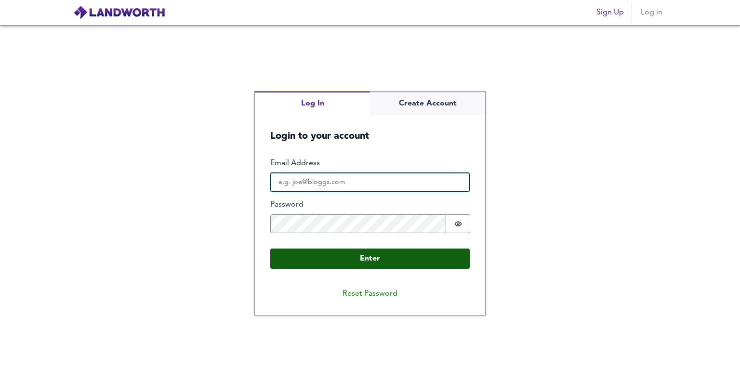
type input "[PERSON_NAME][EMAIL_ADDRESS][DOMAIN_NAME]"
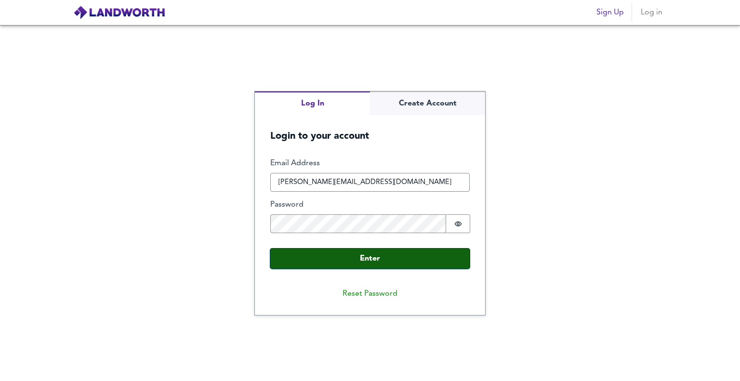
click at [376, 254] on button "Enter" at bounding box center [369, 259] width 199 height 20
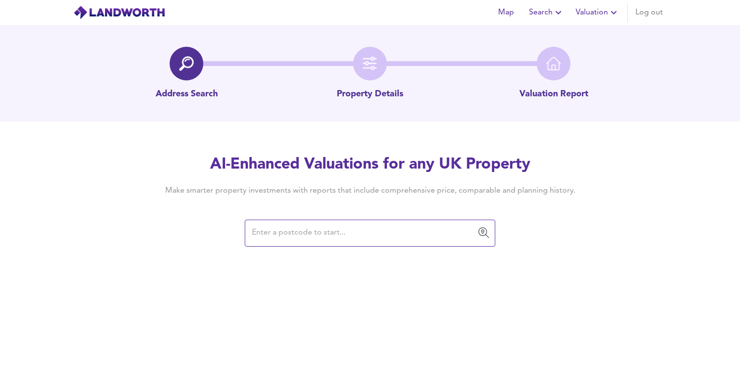
click at [331, 235] on input "text" at bounding box center [362, 233] width 227 height 18
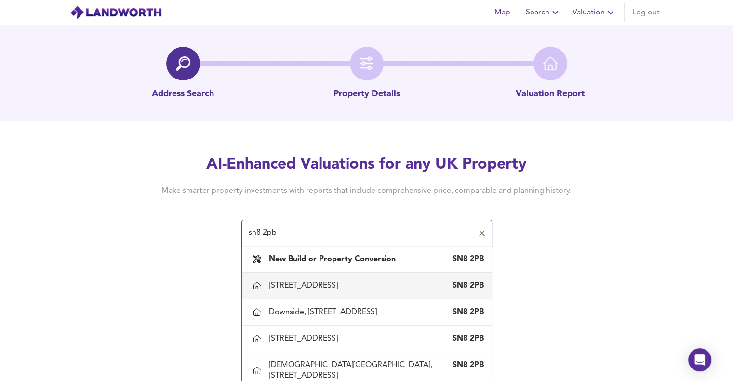
click at [335, 281] on div "2 High Street, Ramsbury, Wiltshire" at bounding box center [305, 285] width 73 height 11
type input "2 High Street, Ramsbury, Wiltshire"
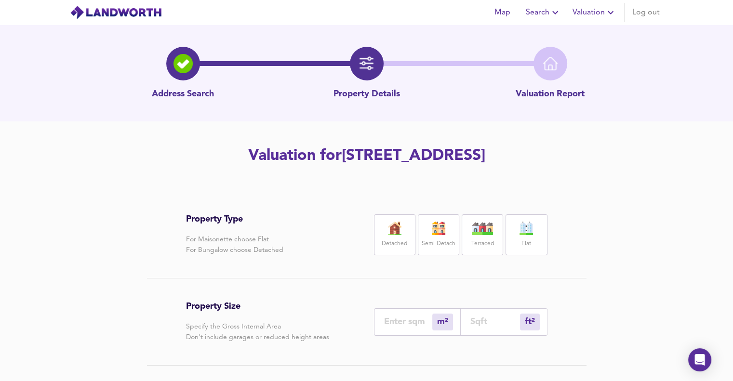
click at [598, 14] on span "Valuation" at bounding box center [594, 12] width 44 height 13
click at [547, 13] on span "Search" at bounding box center [543, 12] width 35 height 13
click at [505, 10] on span "Map" at bounding box center [502, 12] width 23 height 13
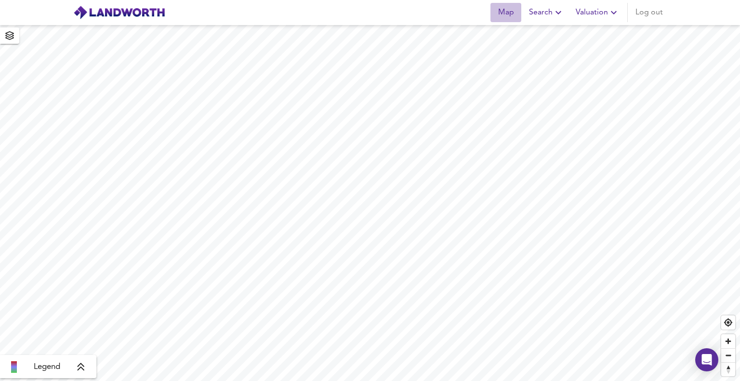
click at [499, 19] on span "Map" at bounding box center [505, 12] width 23 height 13
click at [549, 4] on button "Search" at bounding box center [546, 12] width 43 height 19
click at [526, 32] on li "New Search" at bounding box center [546, 34] width 95 height 17
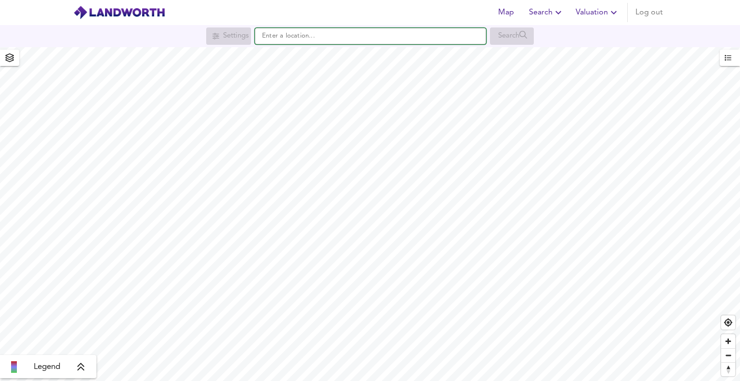
click at [301, 39] on input "text" at bounding box center [370, 36] width 231 height 16
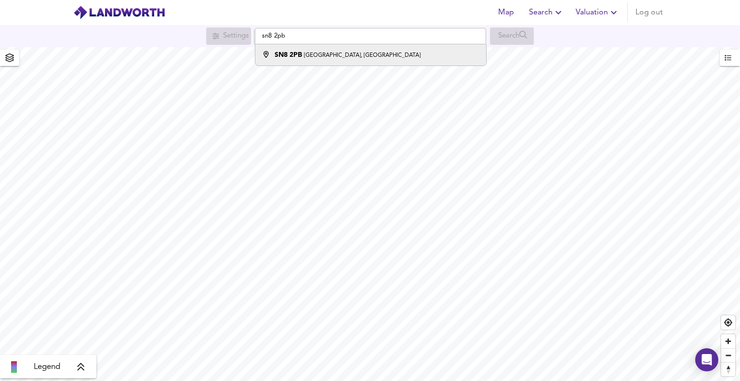
click at [414, 50] on div "[STREET_ADDRESS]" at bounding box center [368, 55] width 221 height 10
type input "[STREET_ADDRESS]"
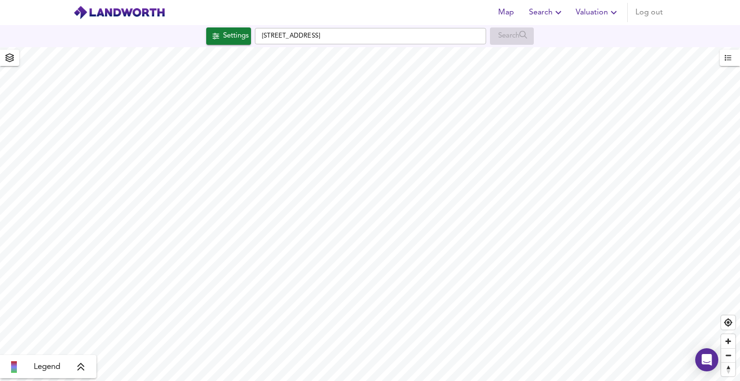
checkbox input "false"
checkbox input "true"
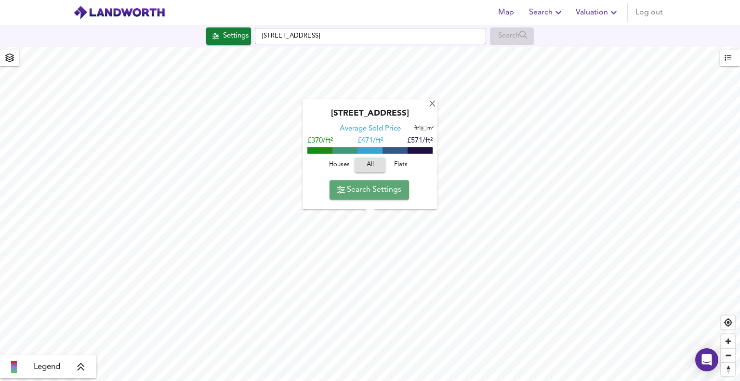
click at [378, 192] on span "Search Settings" at bounding box center [369, 189] width 64 height 13
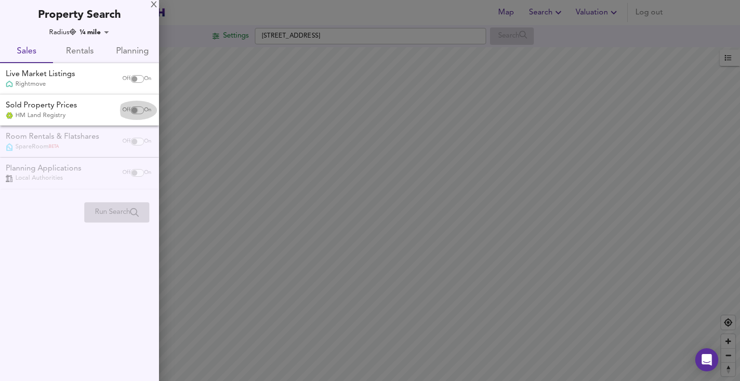
click at [135, 107] on input "checkbox" at bounding box center [134, 110] width 23 height 8
checkbox input "true"
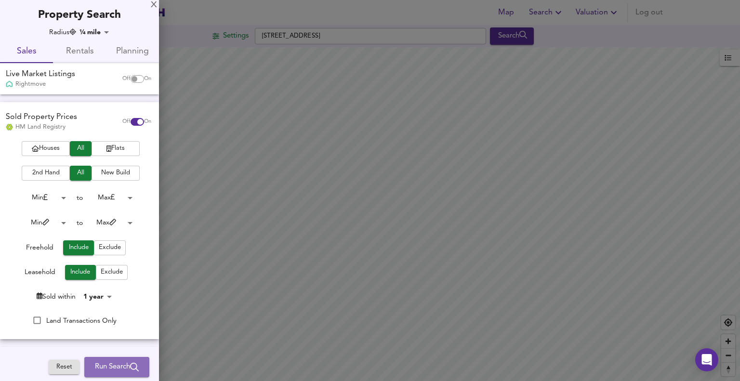
click at [112, 364] on span "Run Search" at bounding box center [117, 367] width 44 height 13
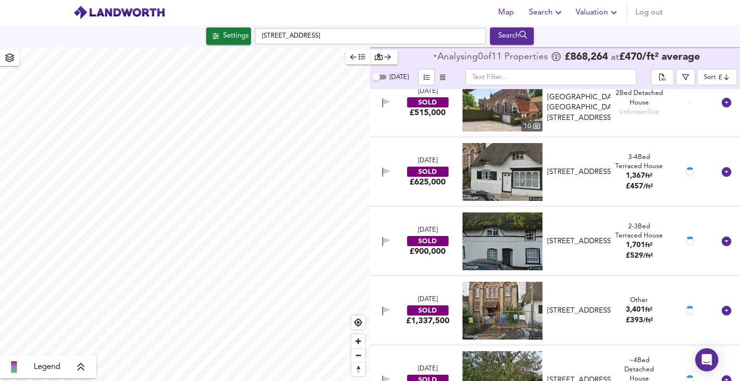
scroll to position [471, 0]
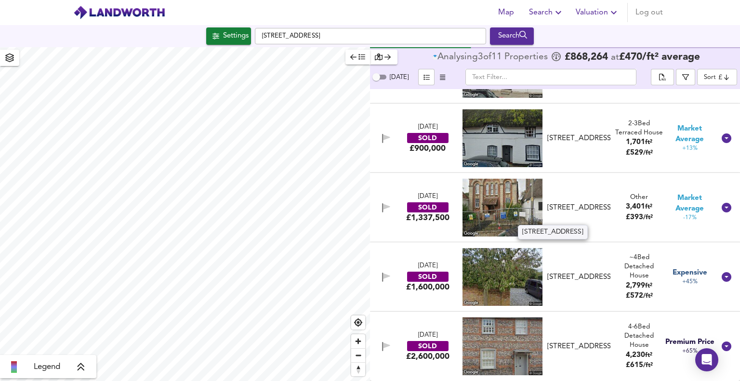
click at [567, 210] on div "[STREET_ADDRESS]" at bounding box center [578, 208] width 63 height 10
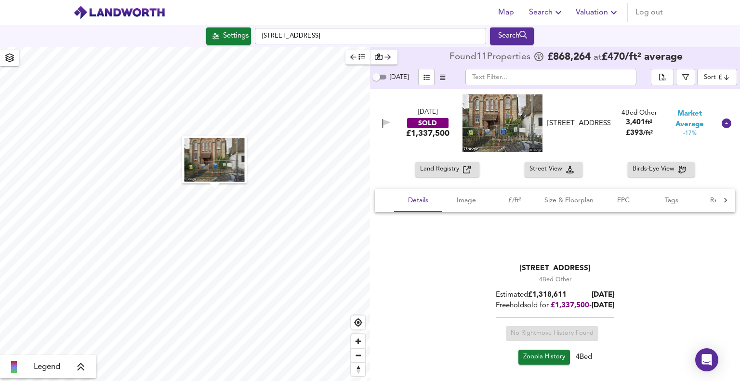
scroll to position [519, 0]
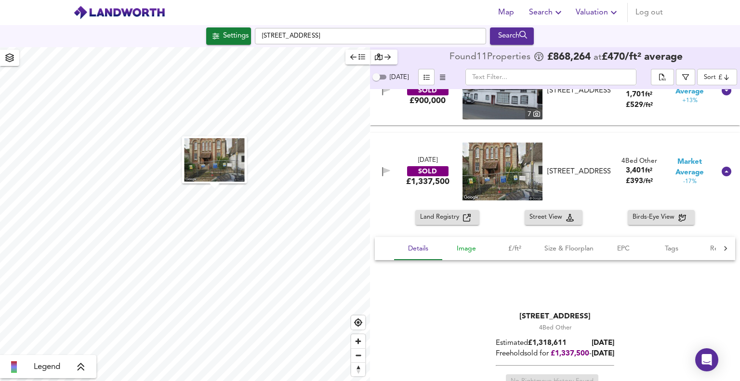
click at [470, 247] on span "Image" at bounding box center [466, 249] width 37 height 12
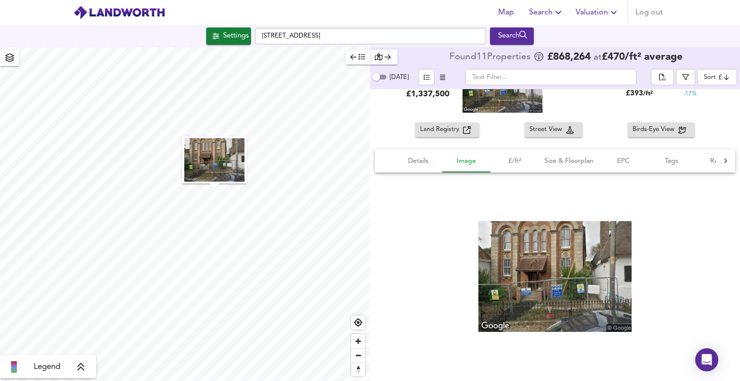
scroll to position [607, 0]
click at [508, 169] on button "£/ft²" at bounding box center [515, 160] width 48 height 23
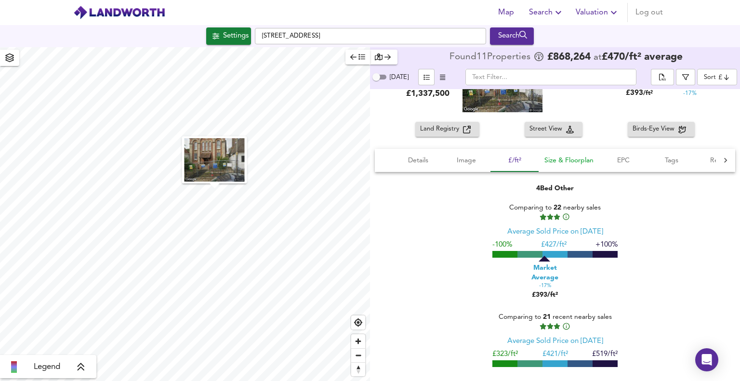
click at [577, 157] on span "Size & Floorplan" at bounding box center [568, 161] width 49 height 12
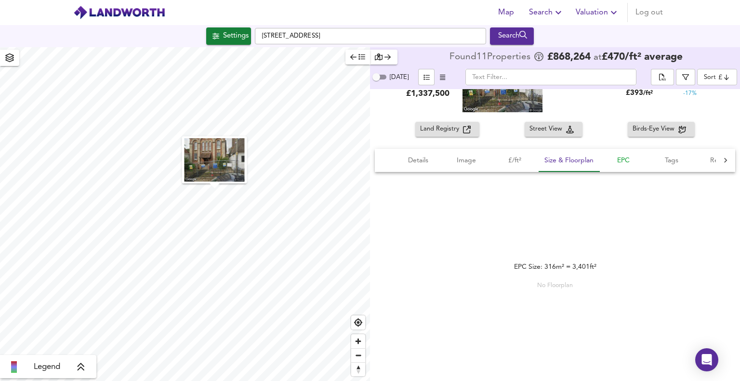
click at [627, 160] on span "EPC" at bounding box center [623, 161] width 37 height 12
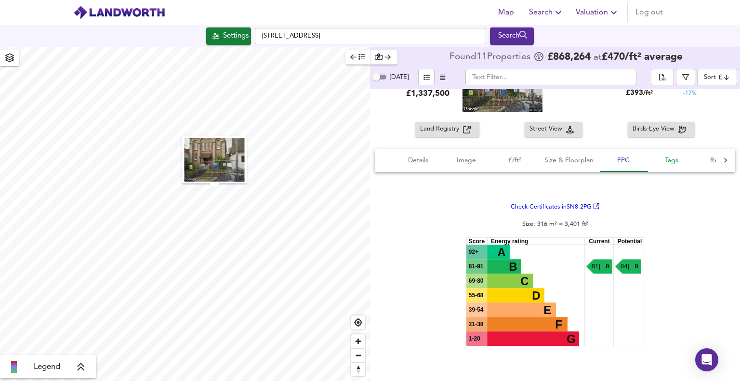
click at [661, 160] on span "Tags" at bounding box center [671, 161] width 37 height 12
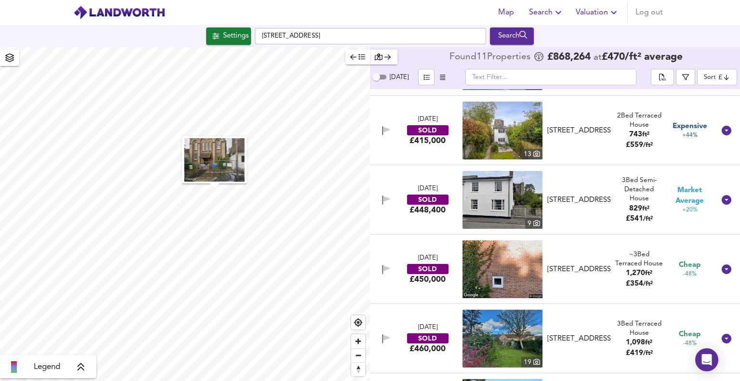
scroll to position [71, 0]
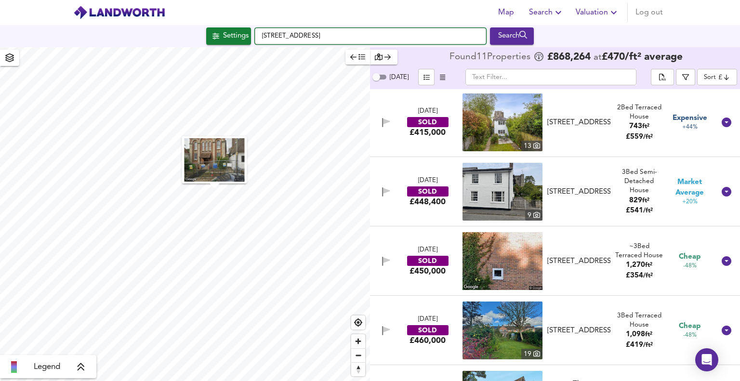
click at [399, 42] on input "[STREET_ADDRESS]" at bounding box center [370, 36] width 231 height 16
click at [408, 38] on input "[STREET_ADDRESS]" at bounding box center [370, 36] width 231 height 16
drag, startPoint x: 293, startPoint y: 33, endPoint x: 276, endPoint y: 33, distance: 17.3
click at [276, 33] on input "47 abbostone" at bounding box center [370, 36] width 231 height 16
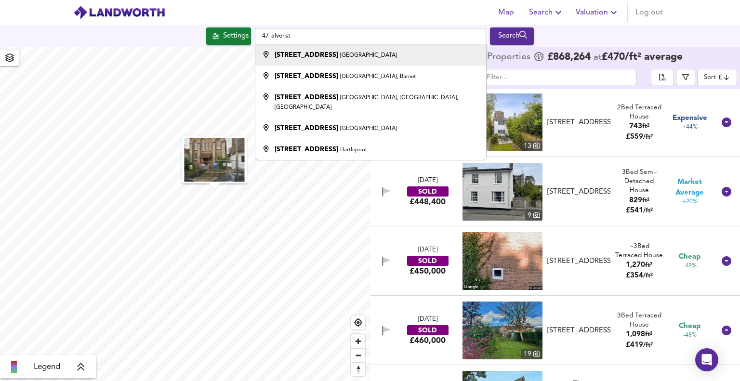
click at [297, 53] on strong "[STREET_ADDRESS]" at bounding box center [307, 55] width 64 height 7
type input "[STREET_ADDRESS]"
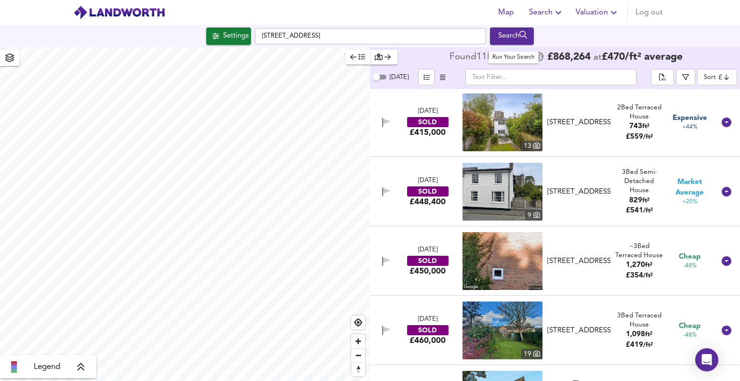
click at [522, 35] on div "Search" at bounding box center [511, 36] width 39 height 13
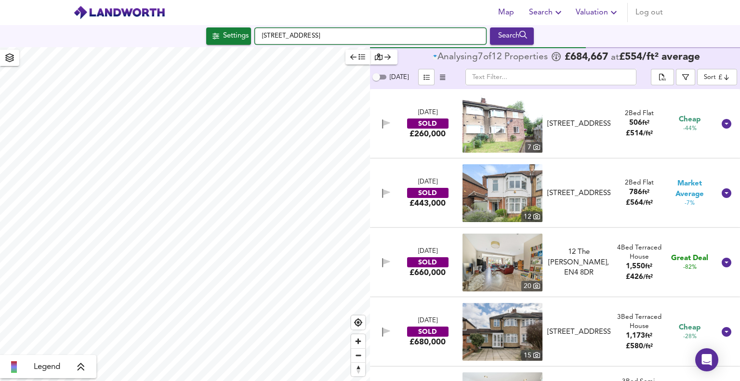
click at [358, 40] on input "[STREET_ADDRESS]" at bounding box center [370, 36] width 231 height 16
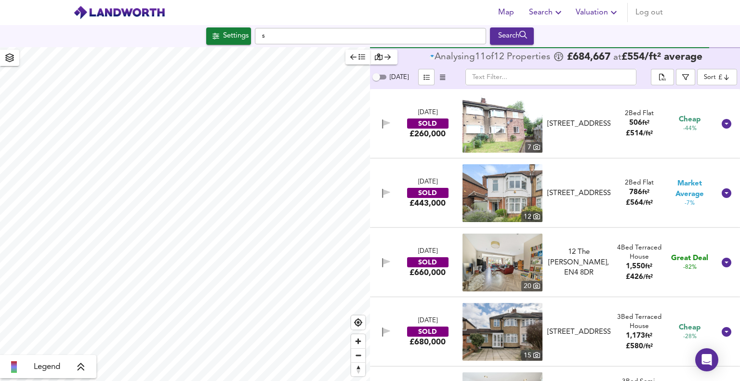
type input "sw"
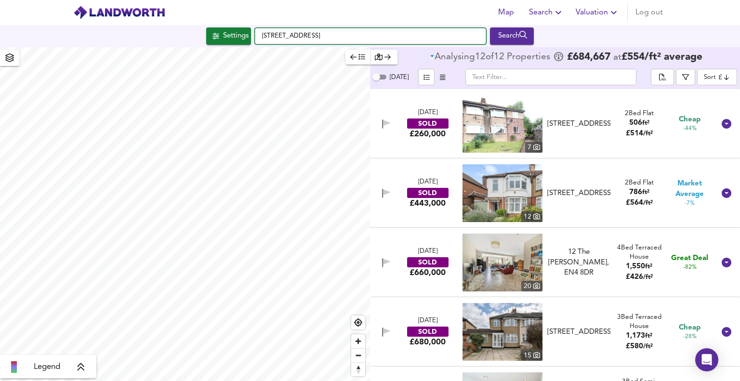
click at [358, 40] on input "[STREET_ADDRESS]" at bounding box center [370, 36] width 231 height 16
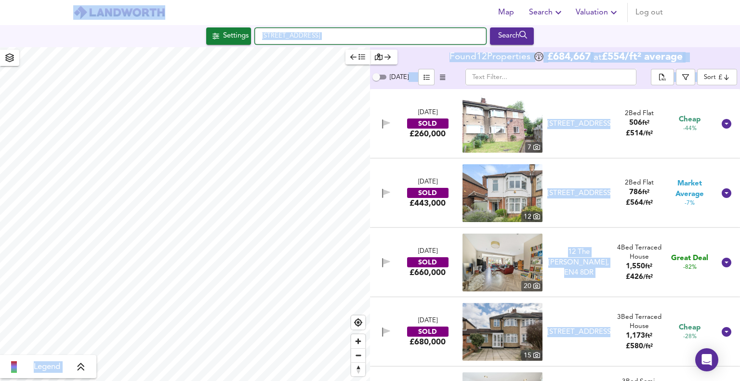
click at [358, 40] on input "[STREET_ADDRESS]" at bounding box center [370, 36] width 231 height 16
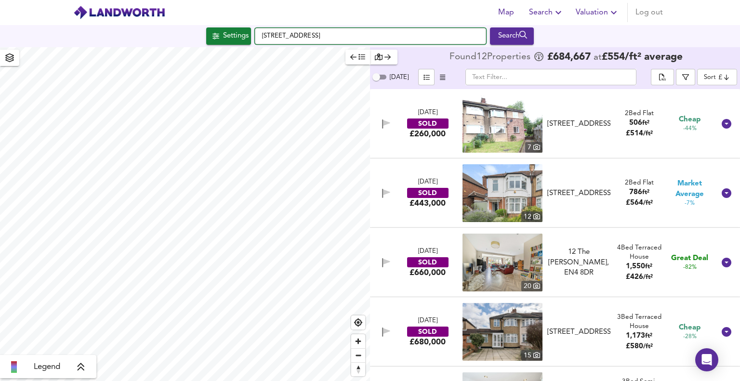
drag, startPoint x: 358, startPoint y: 40, endPoint x: 248, endPoint y: 30, distance: 110.3
click at [248, 30] on div "Settings [STREET_ADDRESS] Search" at bounding box center [370, 35] width 740 height 17
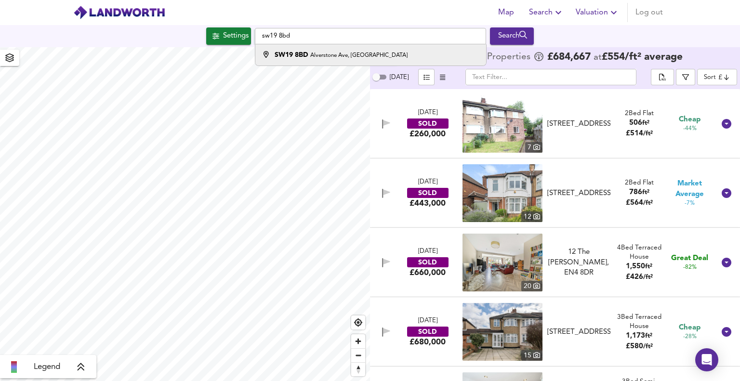
click at [355, 53] on small "Alverstone Ave, [GEOGRAPHIC_DATA]" at bounding box center [358, 56] width 97 height 6
type input "[STREET_ADDRESS]"
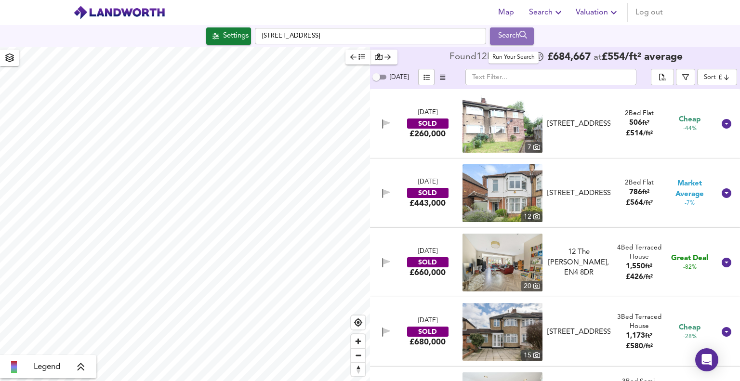
click at [518, 35] on div "Search" at bounding box center [511, 36] width 39 height 13
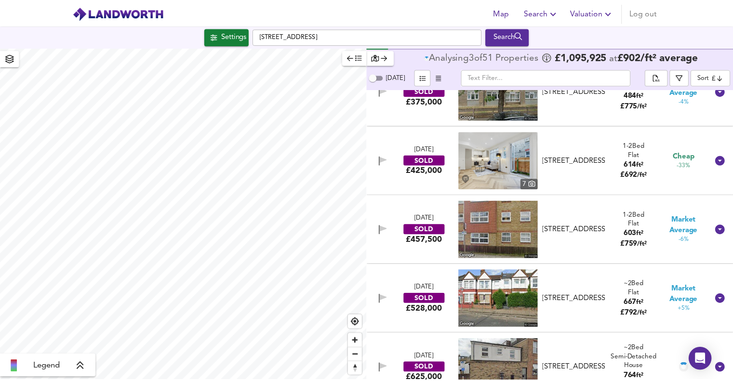
scroll to position [241, 0]
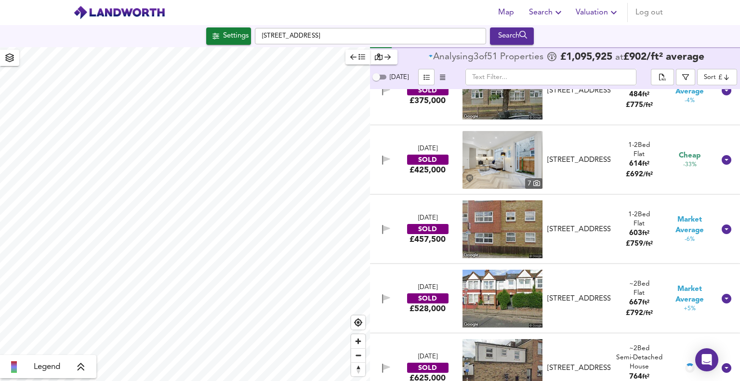
click at [550, 9] on span "Search" at bounding box center [546, 12] width 35 height 13
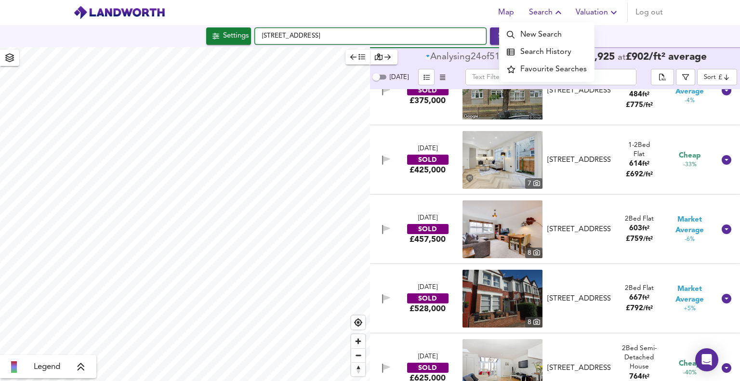
click at [403, 40] on input "[STREET_ADDRESS]" at bounding box center [370, 36] width 231 height 16
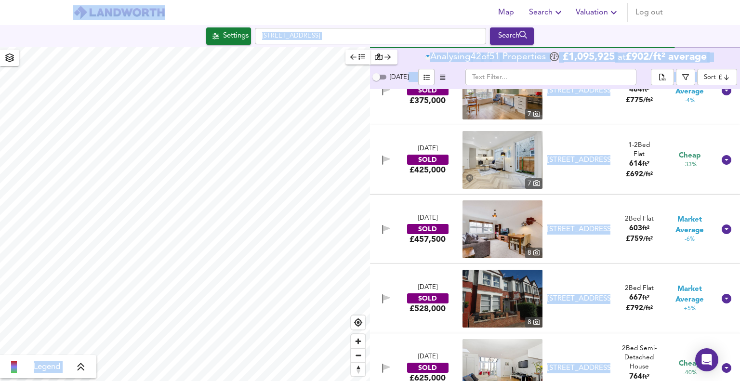
copy body "Lor Ipsumd Sitametco Adi eli Seddoeiu Tempor Incidi Utlaboree 92 do 99 Magnaal …"
click at [437, 35] on input "[STREET_ADDRESS]" at bounding box center [370, 36] width 231 height 16
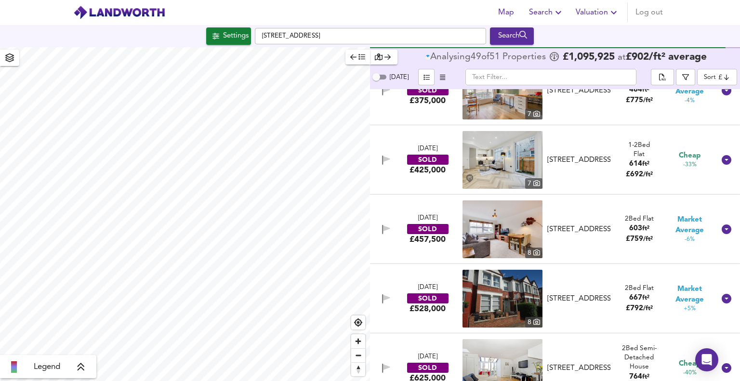
click at [255, 41] on input "[STREET_ADDRESS]" at bounding box center [370, 36] width 231 height 16
click at [538, 13] on span "Search" at bounding box center [546, 12] width 35 height 13
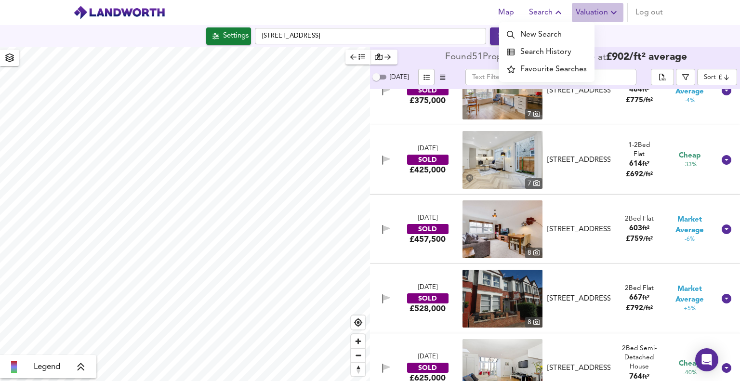
click at [592, 10] on span "Valuation" at bounding box center [598, 12] width 44 height 13
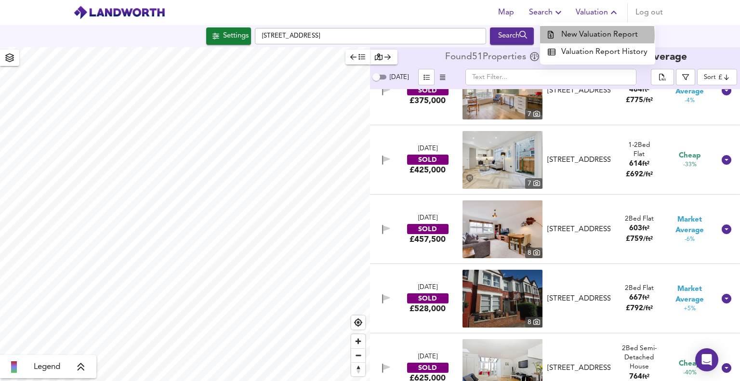
click at [593, 35] on li "New Valuation Report" at bounding box center [597, 34] width 115 height 17
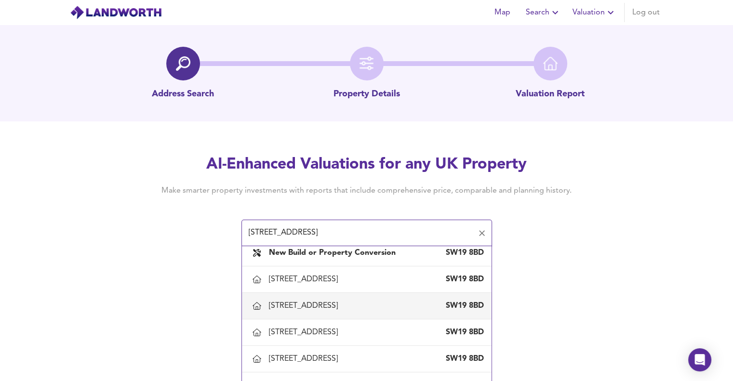
scroll to position [17, 0]
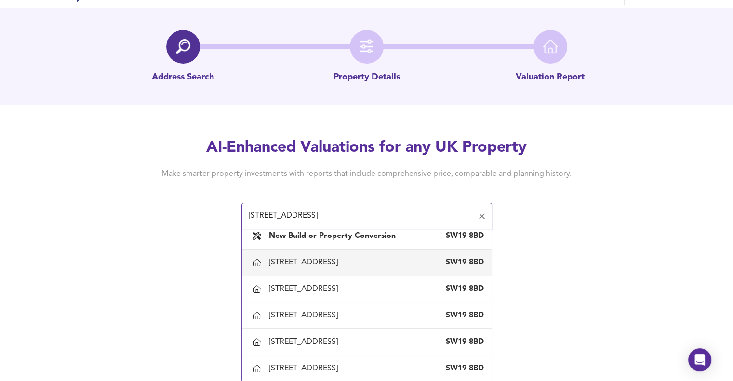
click at [247, 219] on input "[STREET_ADDRESS]" at bounding box center [359, 216] width 227 height 18
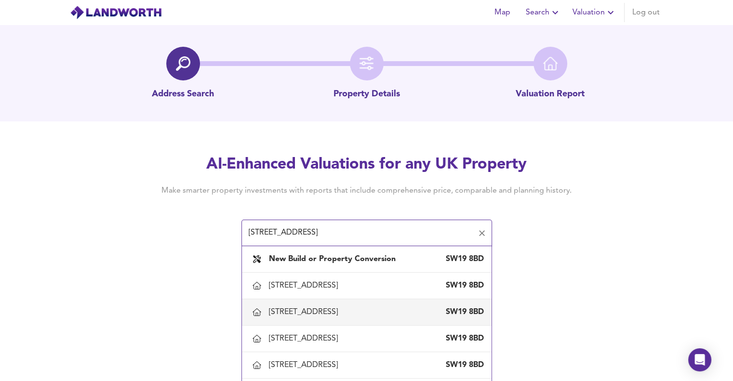
scroll to position [6, 0]
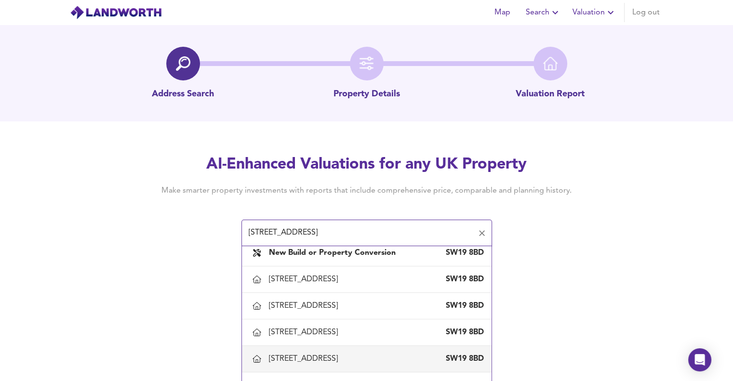
click at [342, 362] on div "[STREET_ADDRESS]" at bounding box center [305, 359] width 73 height 11
type input "[STREET_ADDRESS]"
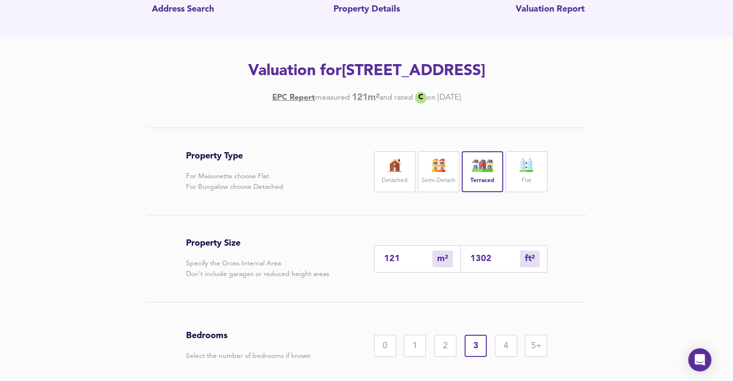
scroll to position [87, 0]
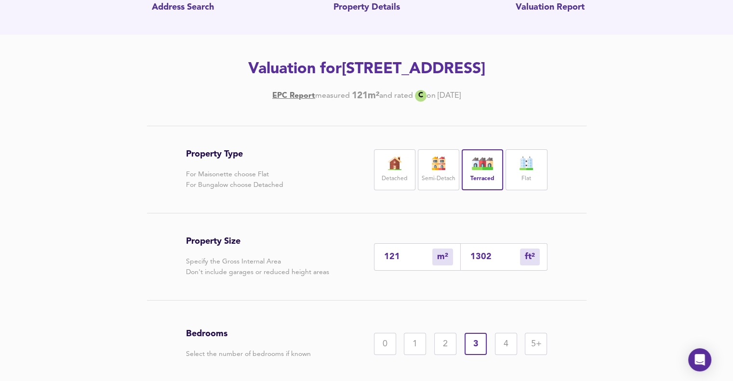
click at [492, 256] on input "1302" at bounding box center [495, 257] width 50 height 10
type input "12"
type input "130"
type input "1"
type input "13"
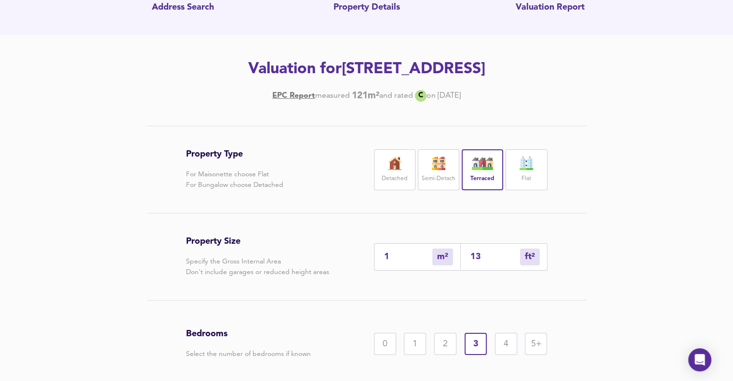
type input "0"
type input "1"
type input "14"
type input "13"
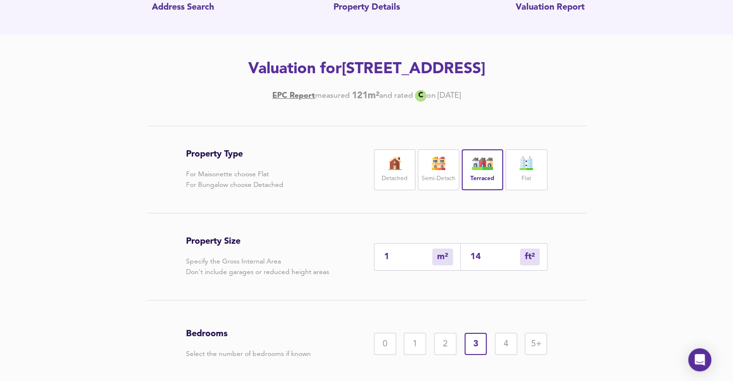
type input "144"
type input "135"
type input "1448"
click at [588, 275] on div "Property Type For Maisonette choose Flat For Bungalow choose Detached Detached …" at bounding box center [366, 286] width 463 height 320
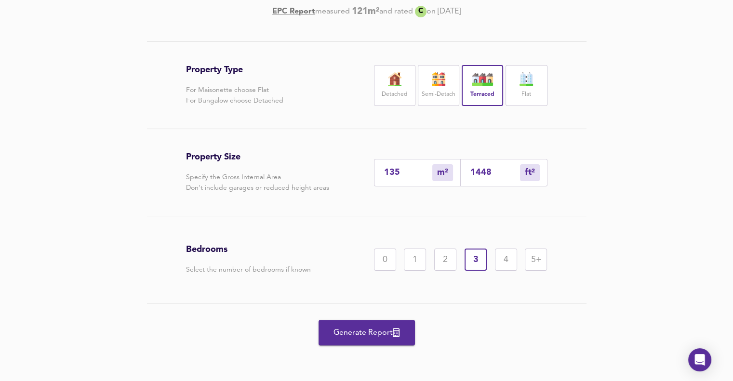
click at [486, 179] on div "1448 ft² sqft" at bounding box center [504, 172] width 87 height 27
click at [390, 319] on div "Generate Report" at bounding box center [366, 333] width 361 height 58
click at [376, 331] on span "Generate Report" at bounding box center [366, 332] width 77 height 13
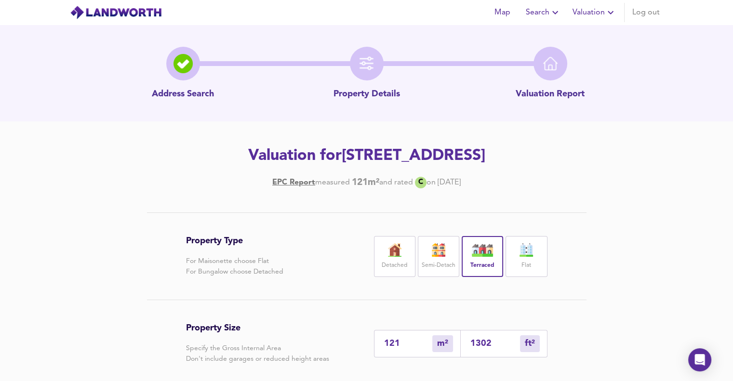
scroll to position [171, 0]
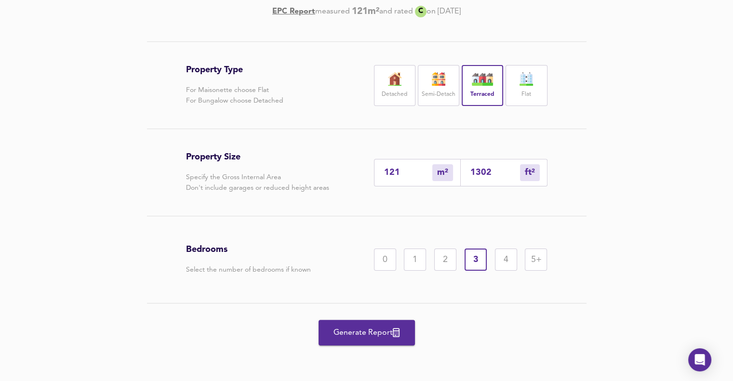
click at [501, 171] on input "1302" at bounding box center [495, 173] width 50 height 10
type input "12"
type input "130"
type input "1"
type input "13"
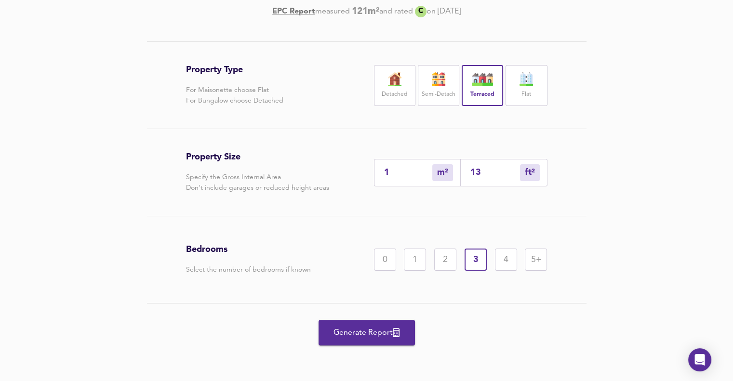
type input "12"
type input "132"
type input "123"
type input "1325"
click at [593, 219] on div "Property Type For Maisonette choose Flat For Bungalow choose Detached Detached …" at bounding box center [366, 201] width 463 height 320
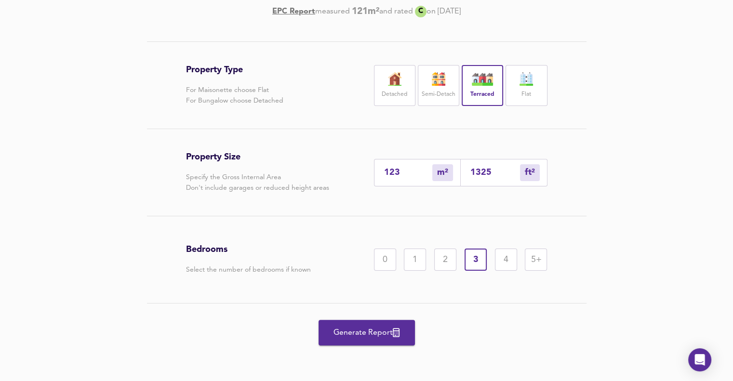
click at [343, 327] on span "Generate Report" at bounding box center [366, 332] width 77 height 13
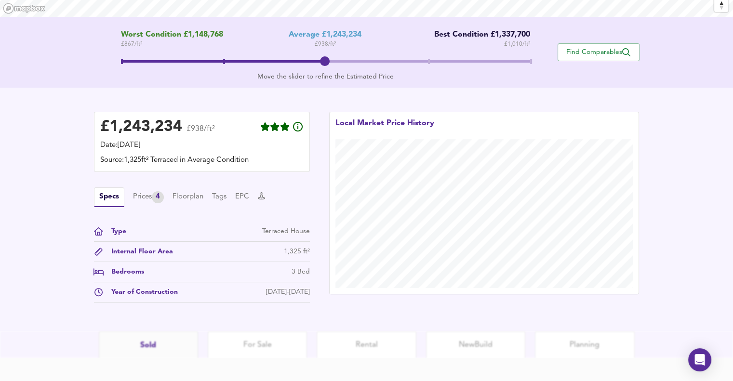
scroll to position [236, 0]
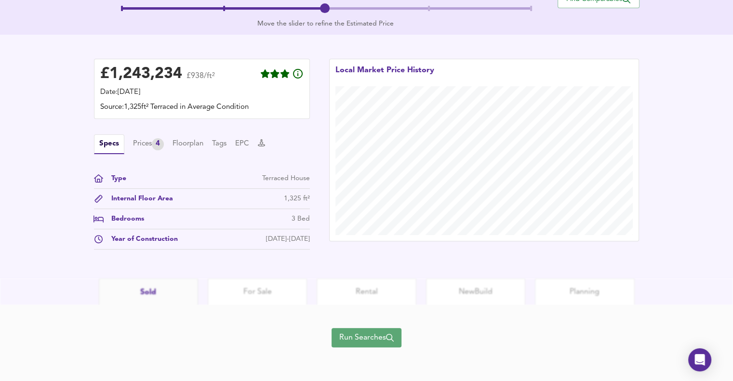
click at [376, 336] on span "Run Searches" at bounding box center [366, 337] width 54 height 13
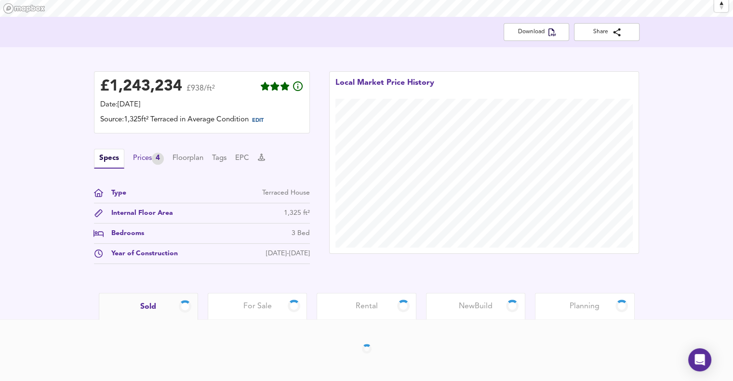
click at [141, 155] on div "Specs Prices 4 Floorplan Tags EPC" at bounding box center [202, 159] width 216 height 20
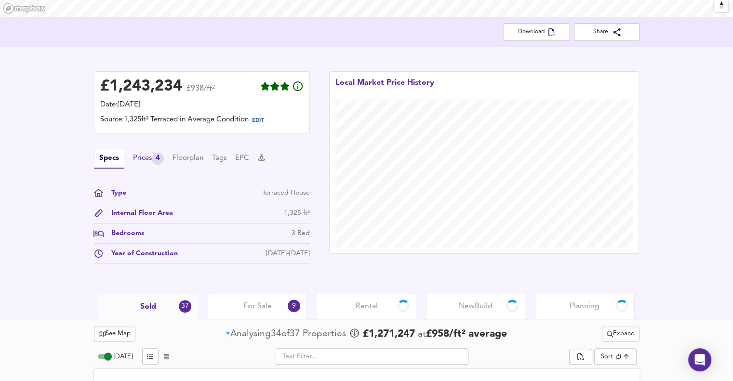
click at [146, 153] on div "Prices 4" at bounding box center [148, 159] width 31 height 12
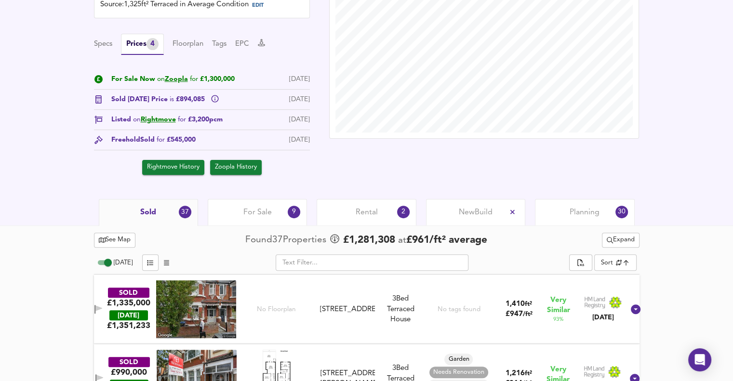
scroll to position [297, 0]
click at [258, 223] on div "For Sale 9" at bounding box center [257, 212] width 99 height 27
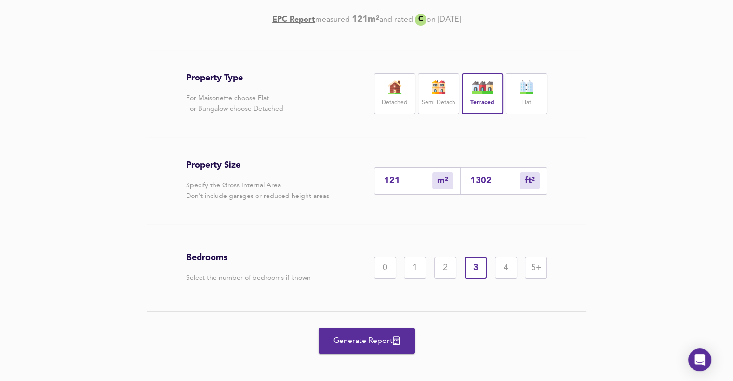
scroll to position [163, 0]
click at [493, 181] on input "1302" at bounding box center [495, 180] width 50 height 10
type input "12"
type input "130"
type input "1"
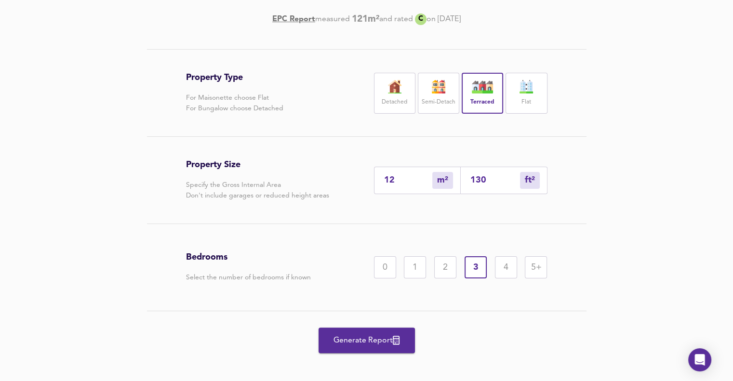
type input "13"
type input "12"
type input "132"
type input "123"
type input "1325"
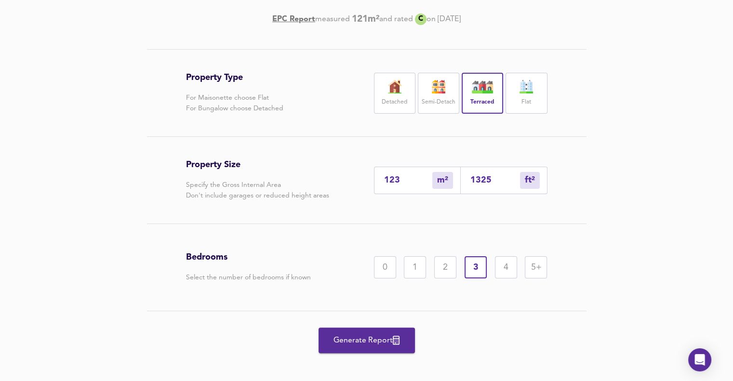
click at [527, 204] on div "Property Size Specify the Gross Internal Area Don't include garages or reduced …" at bounding box center [366, 180] width 361 height 87
click at [376, 337] on span "Generate Report" at bounding box center [366, 340] width 77 height 13
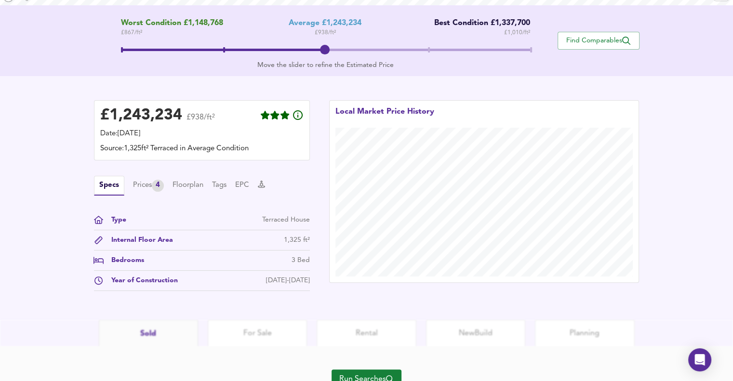
scroll to position [236, 0]
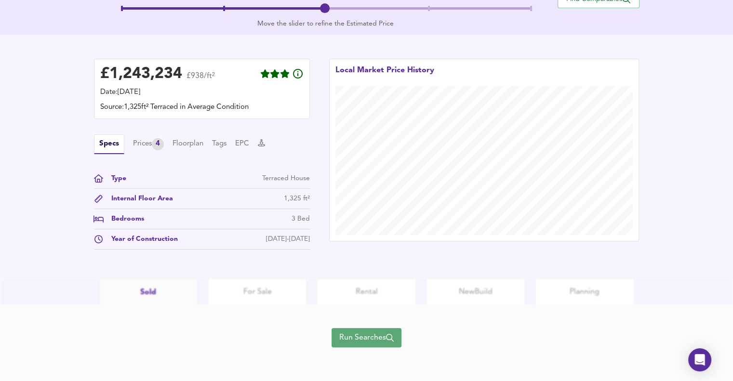
click at [376, 337] on span "Run Searches" at bounding box center [366, 337] width 54 height 13
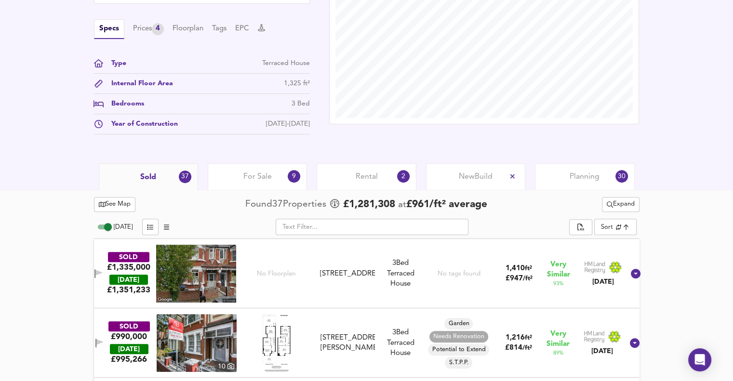
scroll to position [311, 0]
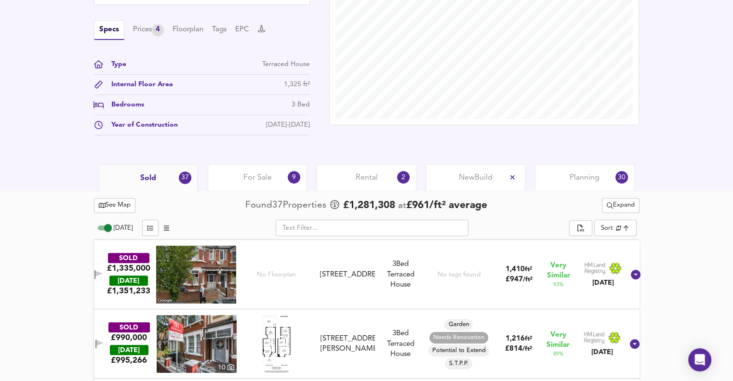
click at [576, 176] on span "Planning" at bounding box center [585, 178] width 30 height 11
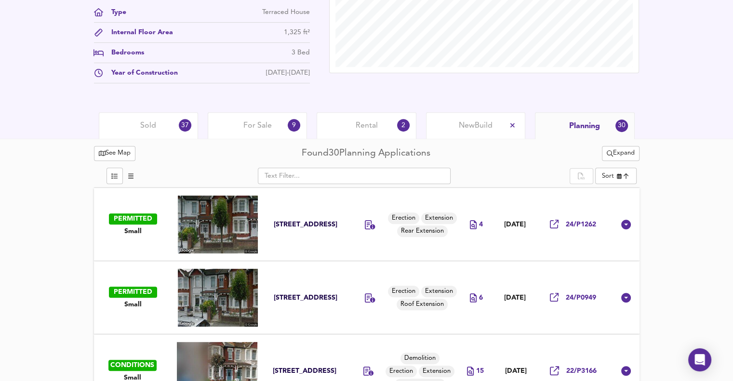
scroll to position [364, 0]
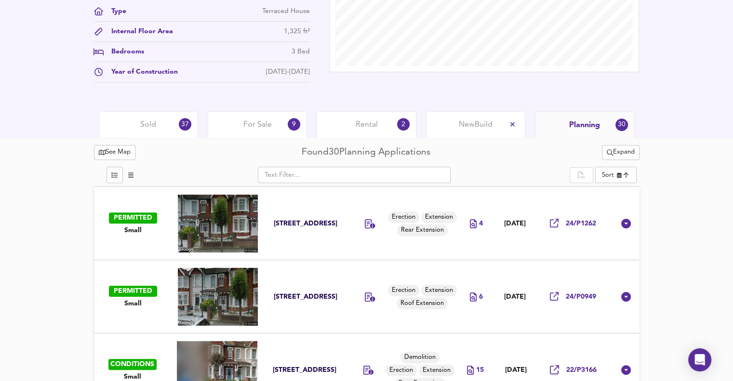
click at [358, 132] on div "Rental 2" at bounding box center [366, 124] width 99 height 27
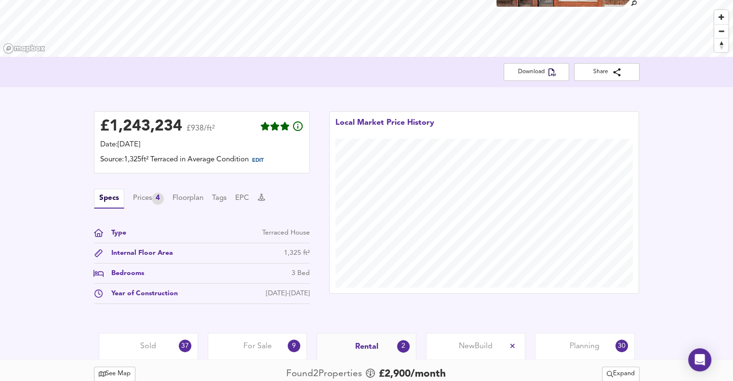
scroll to position [141, 0]
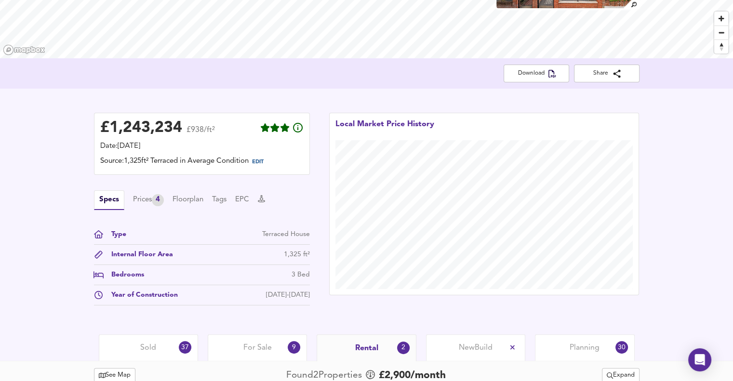
click at [234, 356] on div "For Sale 9" at bounding box center [257, 347] width 99 height 27
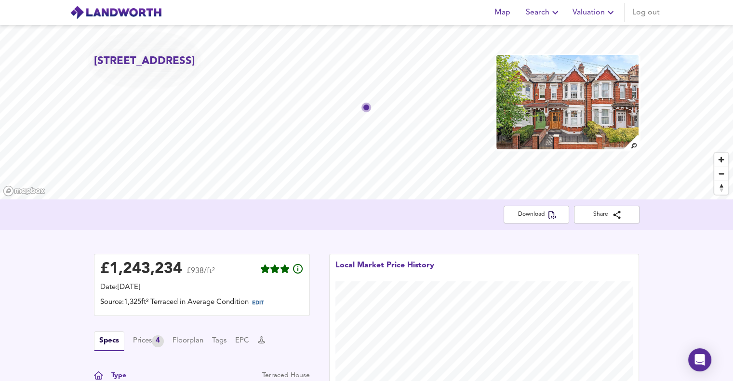
scroll to position [163, 0]
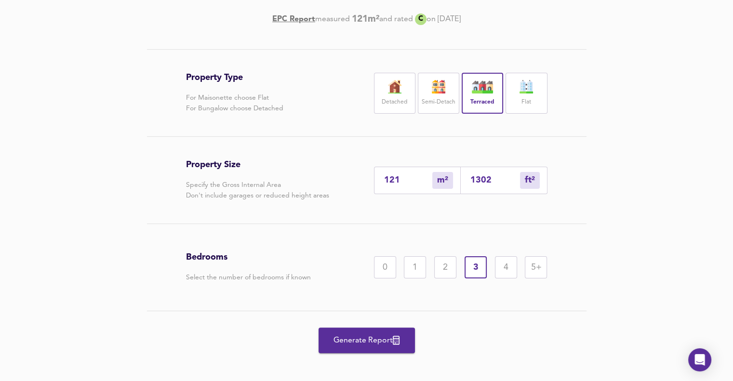
click at [500, 181] on input "1302" at bounding box center [495, 180] width 50 height 10
type input "12"
type input "130"
type input "1"
type input "13"
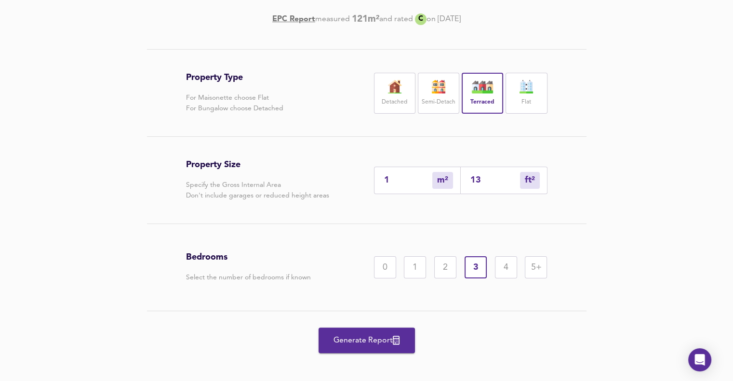
type input "0"
type input "1"
type input "14"
type input "13"
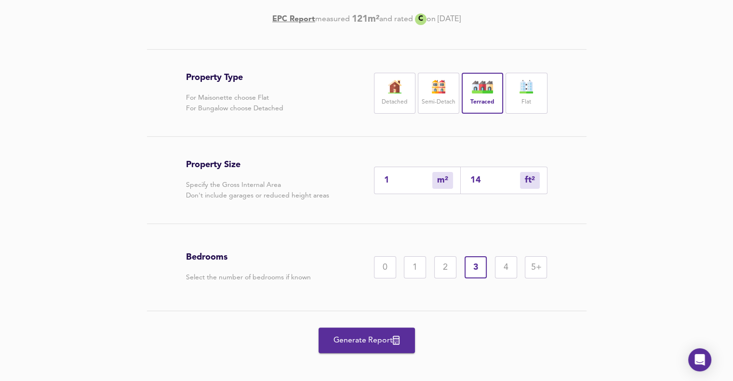
type input "144"
type input "135"
type input "1448"
click at [682, 246] on div "Property Type For Maisonette choose Flat For Bungalow choose Detached Detached …" at bounding box center [366, 219] width 733 height 340
click at [389, 348] on button "Generate Report" at bounding box center [367, 341] width 96 height 26
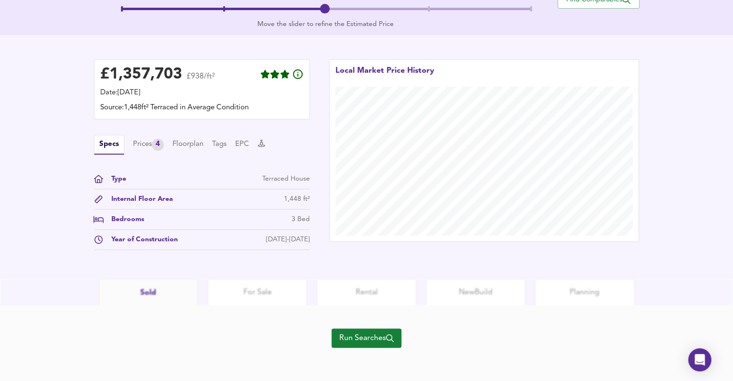
scroll to position [236, 0]
click at [372, 337] on span "Run Searches" at bounding box center [366, 337] width 54 height 13
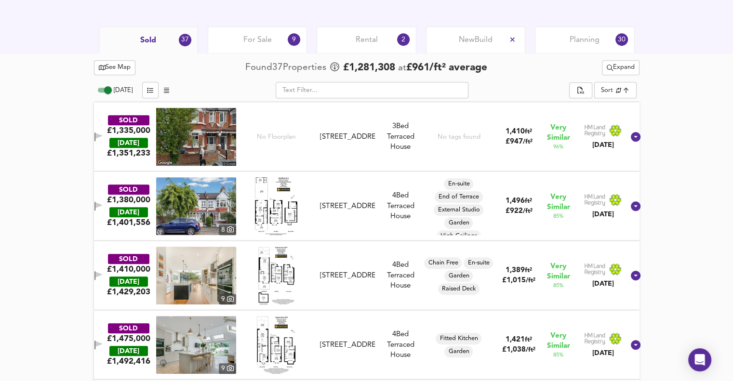
scroll to position [447, 0]
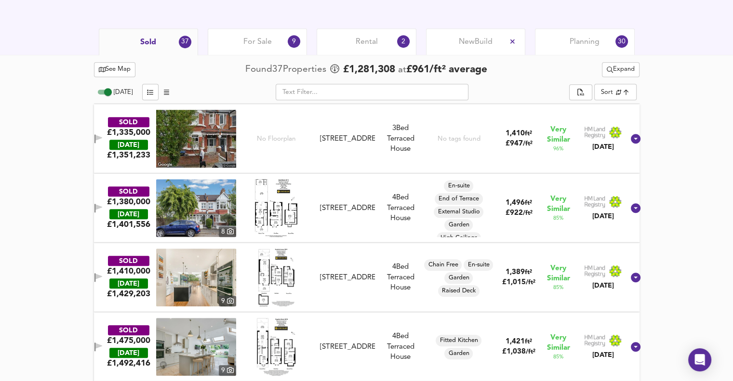
click at [200, 279] on img at bounding box center [196, 278] width 80 height 58
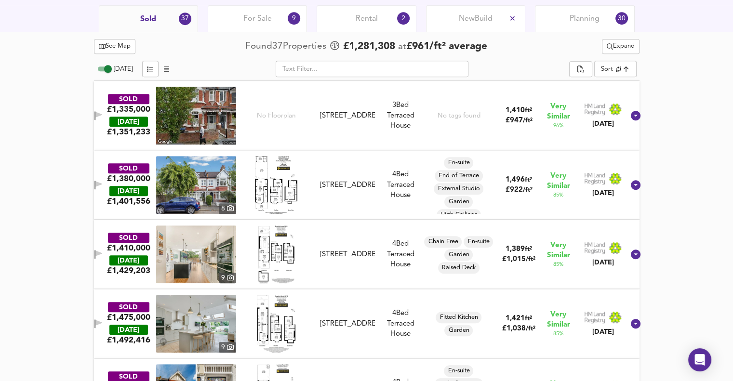
scroll to position [472, 0]
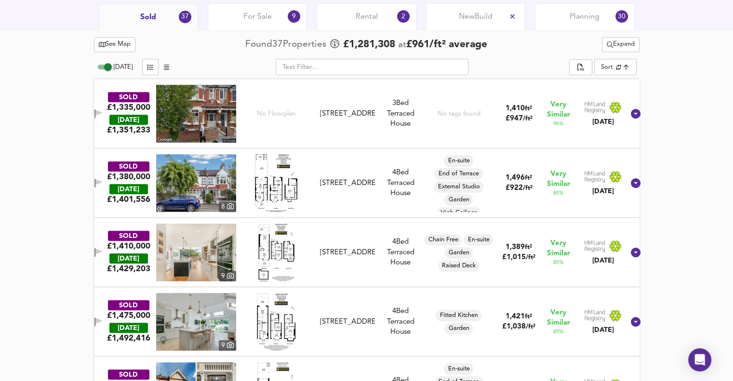
click at [293, 254] on img at bounding box center [276, 253] width 36 height 58
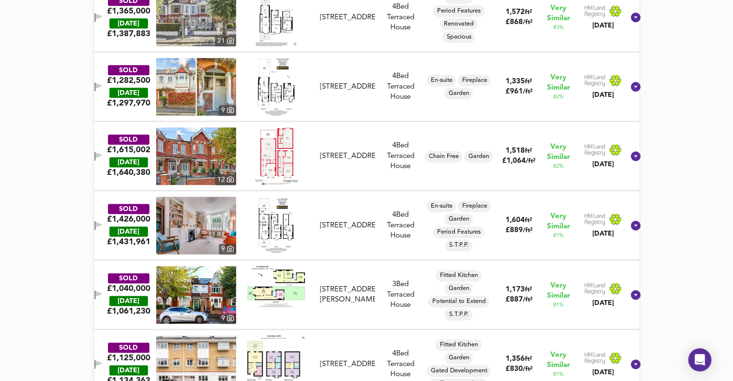
scroll to position [1262, 0]
